Goal: Find specific page/section: Find specific page/section

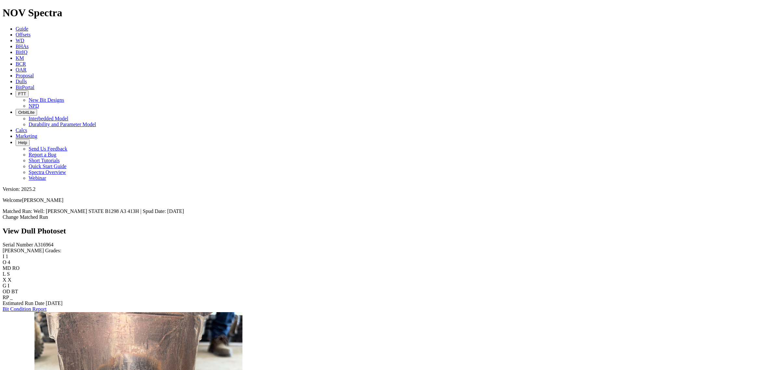
scroll to position [267, 0]
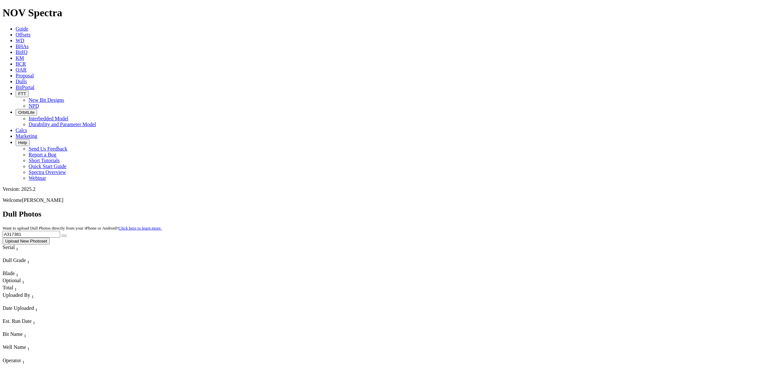
drag, startPoint x: 649, startPoint y: 33, endPoint x: 635, endPoint y: 32, distance: 13.3
click at [60, 231] on input "A317381" at bounding box center [32, 234] width 58 height 7
click at [64, 236] on icon "submit" at bounding box center [64, 236] width 0 height 0
click at [60, 231] on input "A317600" at bounding box center [32, 234] width 58 height 7
click at [67, 235] on button "submit" at bounding box center [63, 236] width 5 height 2
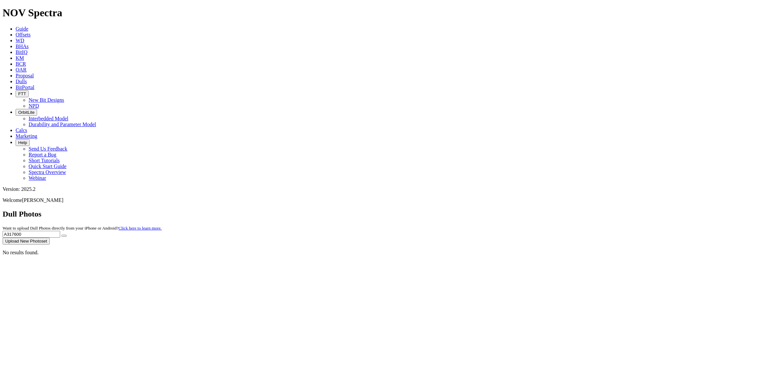
drag, startPoint x: 661, startPoint y: 31, endPoint x: 632, endPoint y: 33, distance: 29.0
click at [60, 231] on input "A317600" at bounding box center [32, 234] width 58 height 7
click at [67, 235] on button "submit" at bounding box center [63, 236] width 5 height 2
drag, startPoint x: 663, startPoint y: 30, endPoint x: 407, endPoint y: 0, distance: 257.9
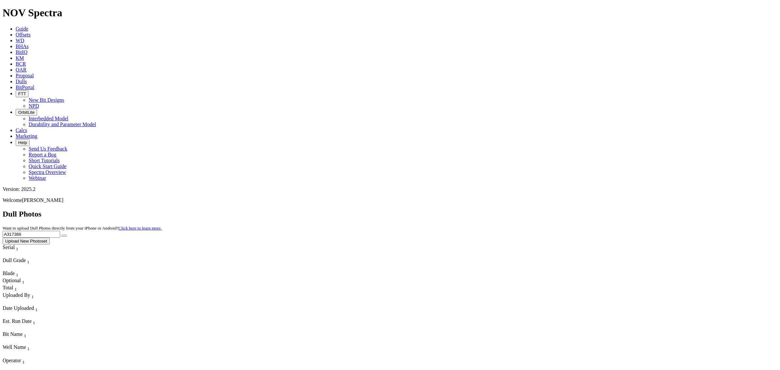
click at [610, 210] on div "Dull Photos Want to upload Dull Photos directly from your iPhone or Android? Cl…" at bounding box center [390, 227] width 775 height 35
click at [60, 231] on input "A317386" at bounding box center [32, 234] width 58 height 7
click at [67, 235] on button "submit" at bounding box center [63, 236] width 5 height 2
drag, startPoint x: 592, startPoint y: 26, endPoint x: 567, endPoint y: 25, distance: 24.4
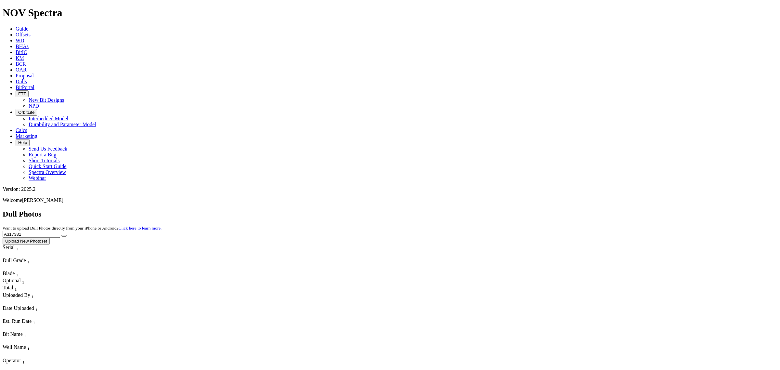
click at [567, 210] on div "Dull Photos Want to upload Dull Photos directly from your iPhone or Android? Cl…" at bounding box center [390, 227] width 775 height 35
type input "A300529"
click at [61, 235] on button "submit" at bounding box center [63, 236] width 5 height 2
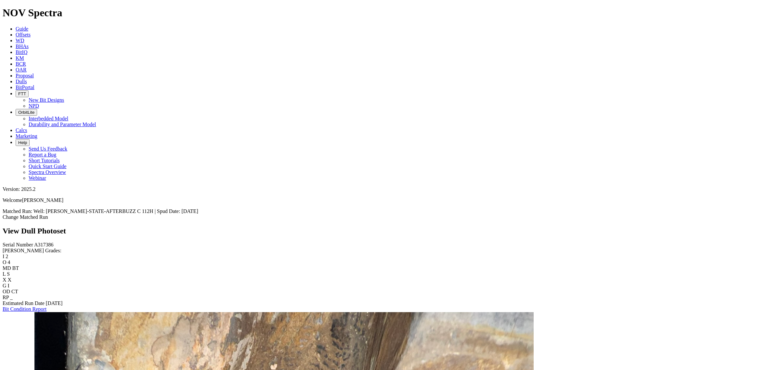
scroll to position [325, 0]
